Goal: Communication & Community: Answer question/provide support

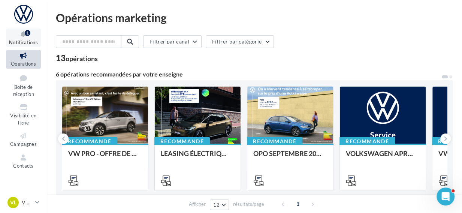
click at [23, 35] on icon at bounding box center [23, 34] width 30 height 9
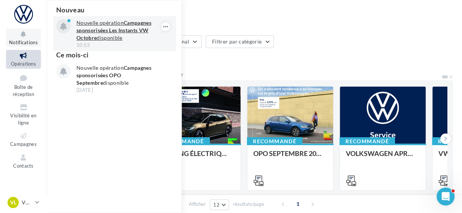
click at [112, 34] on p "Nouvelle opération Campagnes sponsorisées Les Instants VW Octobre disponible" at bounding box center [119, 30] width 87 height 22
click at [119, 31] on strong "Campagnes sponsorisées Les Instants VW Octobre" at bounding box center [113, 29] width 75 height 21
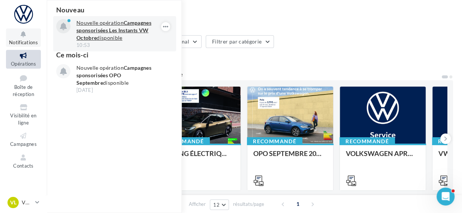
click at [129, 24] on strong "Campagnes sponsorisées Les Instants VW Octobre" at bounding box center [113, 29] width 75 height 21
click at [163, 26] on icon "button" at bounding box center [166, 26] width 6 height 9
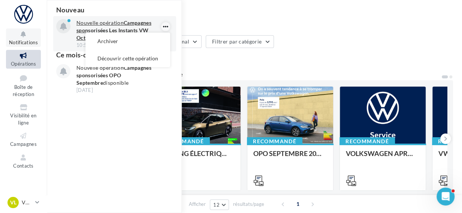
click at [163, 26] on icon "button" at bounding box center [166, 26] width 6 height 9
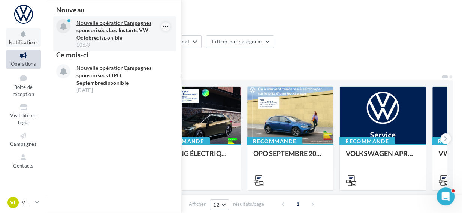
click at [163, 26] on icon "button" at bounding box center [166, 26] width 6 height 9
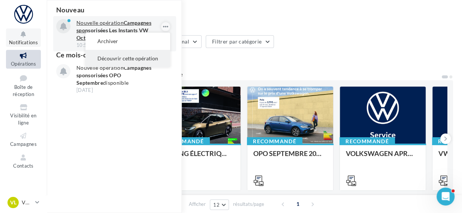
click at [142, 57] on button "Découvrir cette opération" at bounding box center [127, 58] width 85 height 17
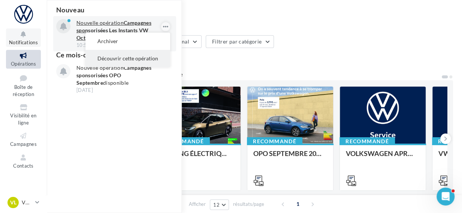
click at [142, 57] on button "Découvrir cette opération" at bounding box center [127, 58] width 85 height 17
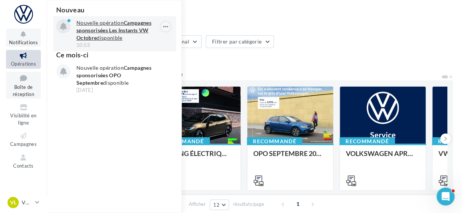
click at [22, 90] on span "Boîte de réception" at bounding box center [23, 90] width 21 height 13
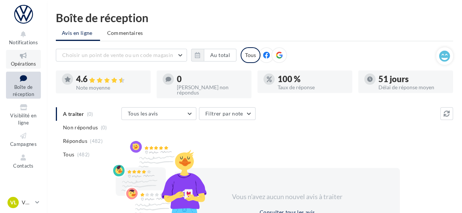
click at [21, 57] on icon at bounding box center [23, 55] width 30 height 9
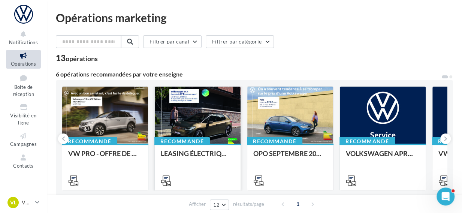
click at [211, 117] on div at bounding box center [198, 116] width 86 height 58
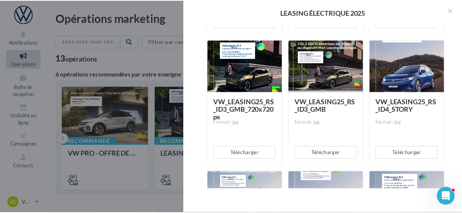
scroll to position [387, 0]
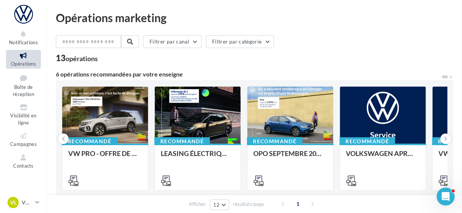
click at [35, 198] on link "VL VW LAON vw-lao-lel" at bounding box center [23, 202] width 35 height 14
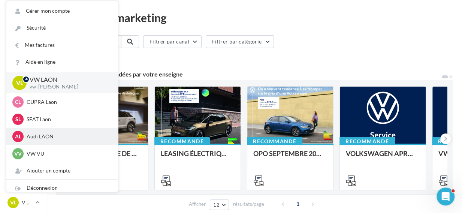
click at [38, 136] on p "Audi LAON" at bounding box center [68, 136] width 82 height 7
